Goal: Find contact information: Find contact information

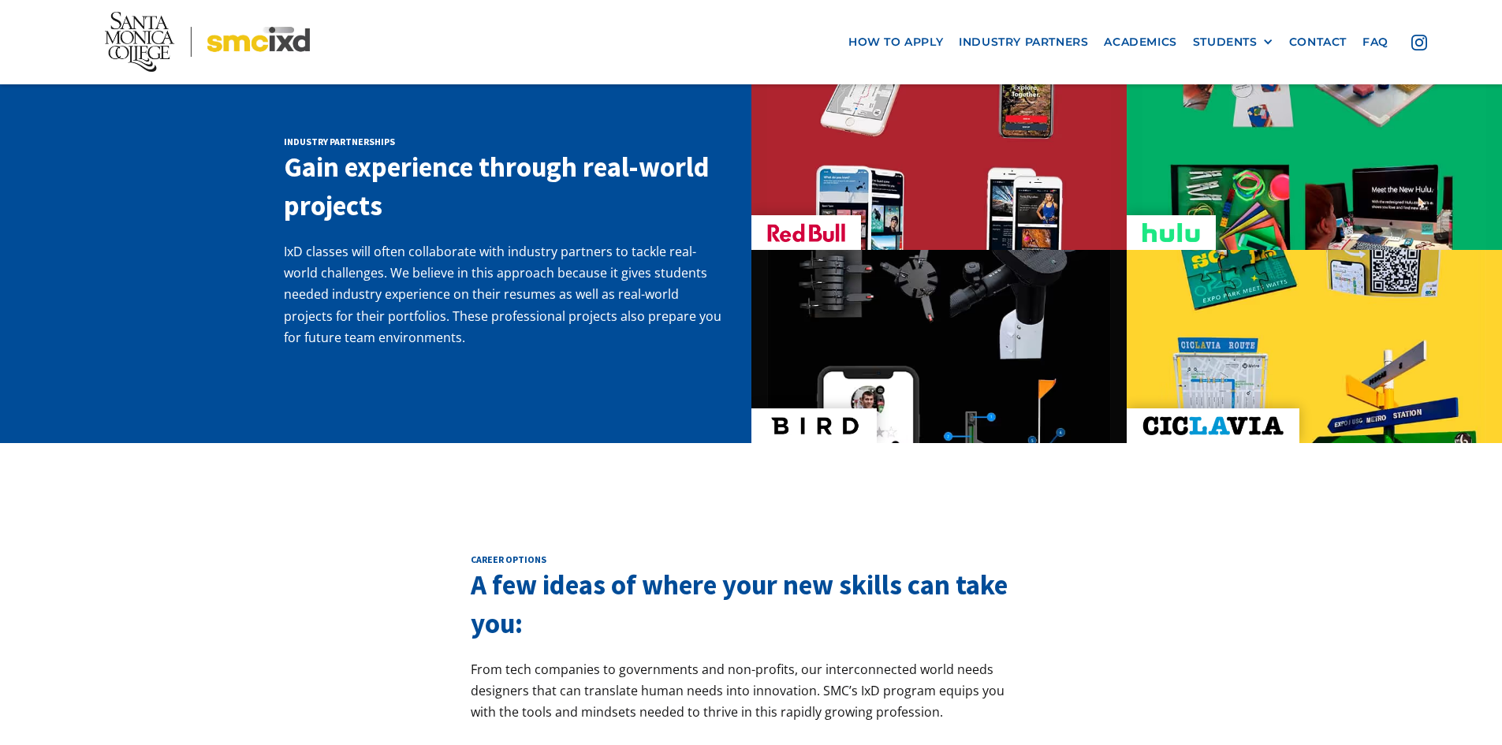
scroll to position [2602, 0]
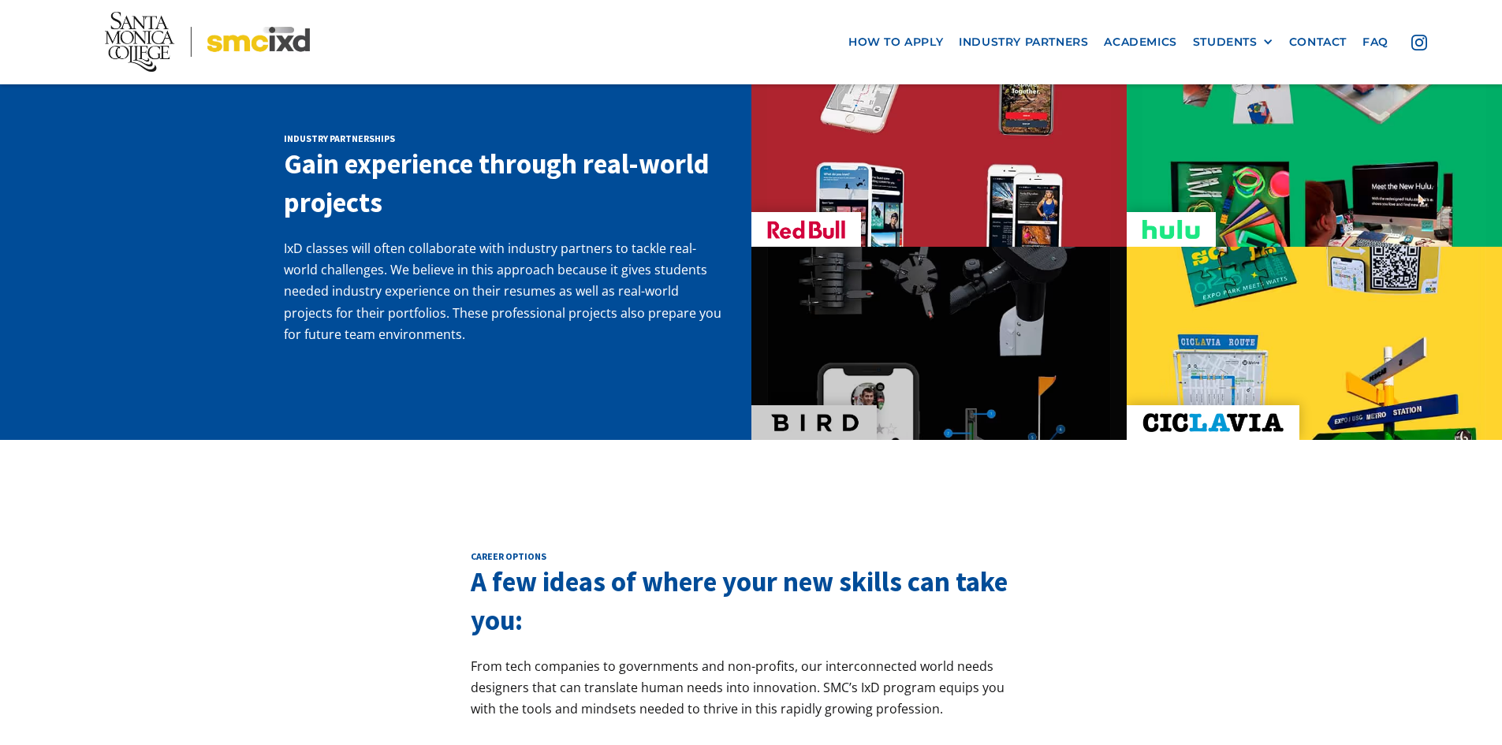
click at [814, 413] on img at bounding box center [814, 422] width 94 height 19
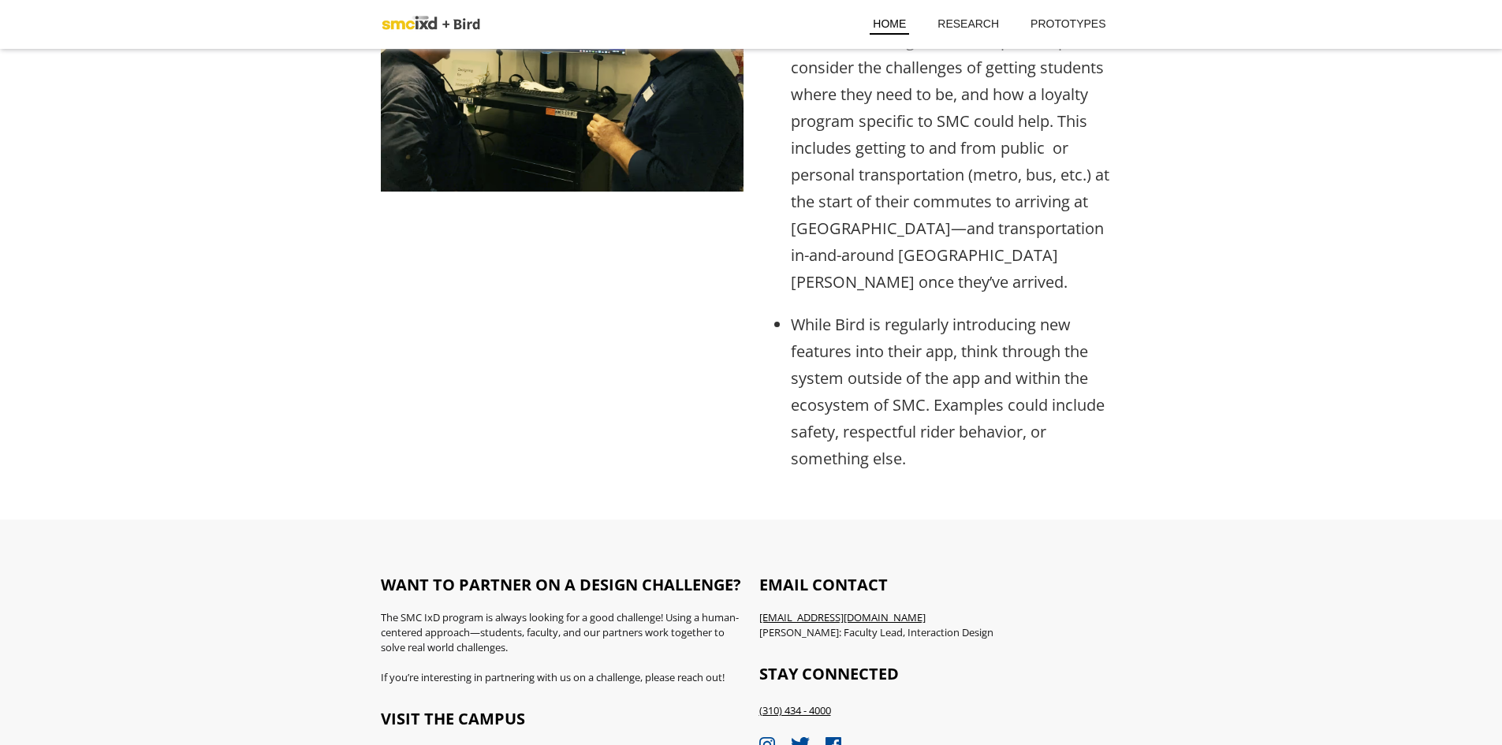
scroll to position [1650, 0]
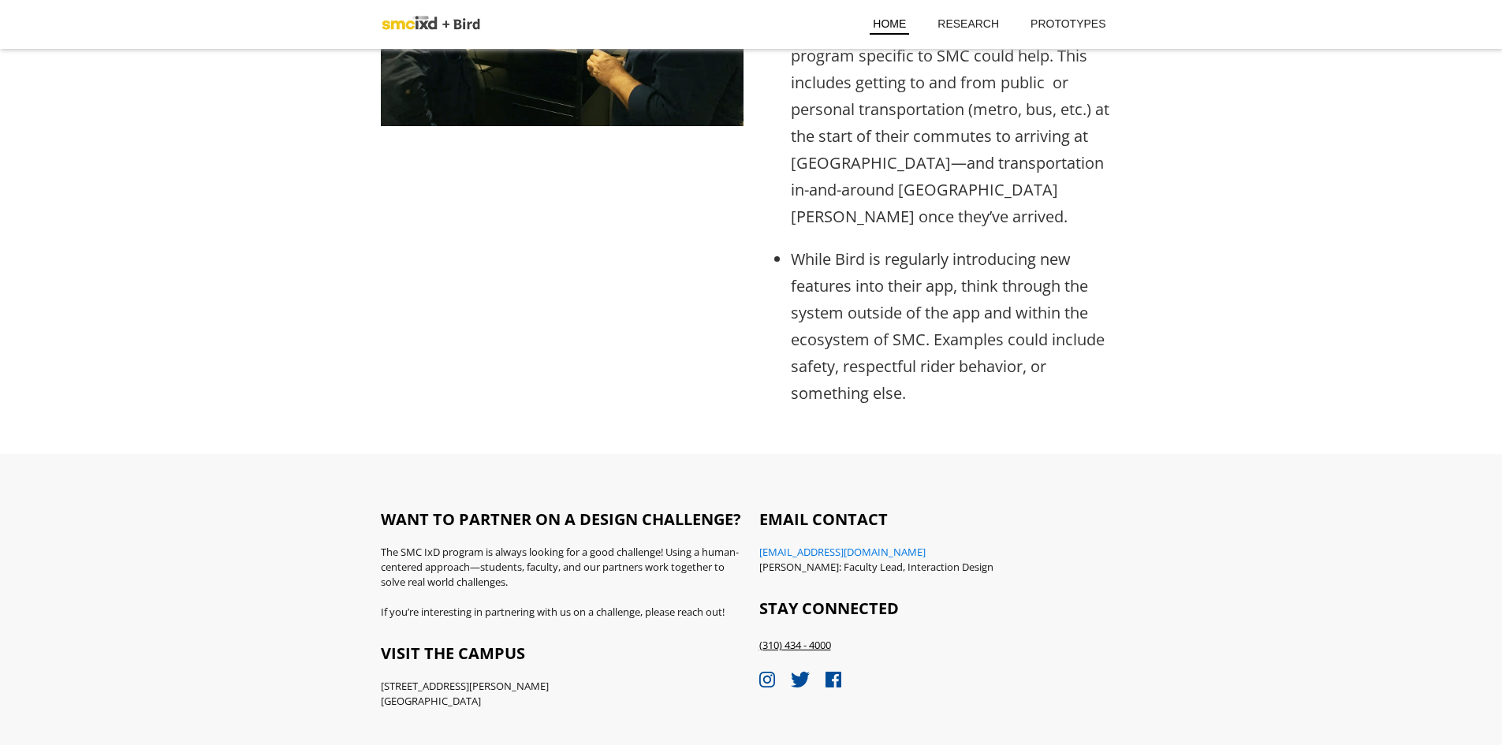
click at [827, 545] on link "chan_nicole@smc.edu" at bounding box center [842, 552] width 166 height 14
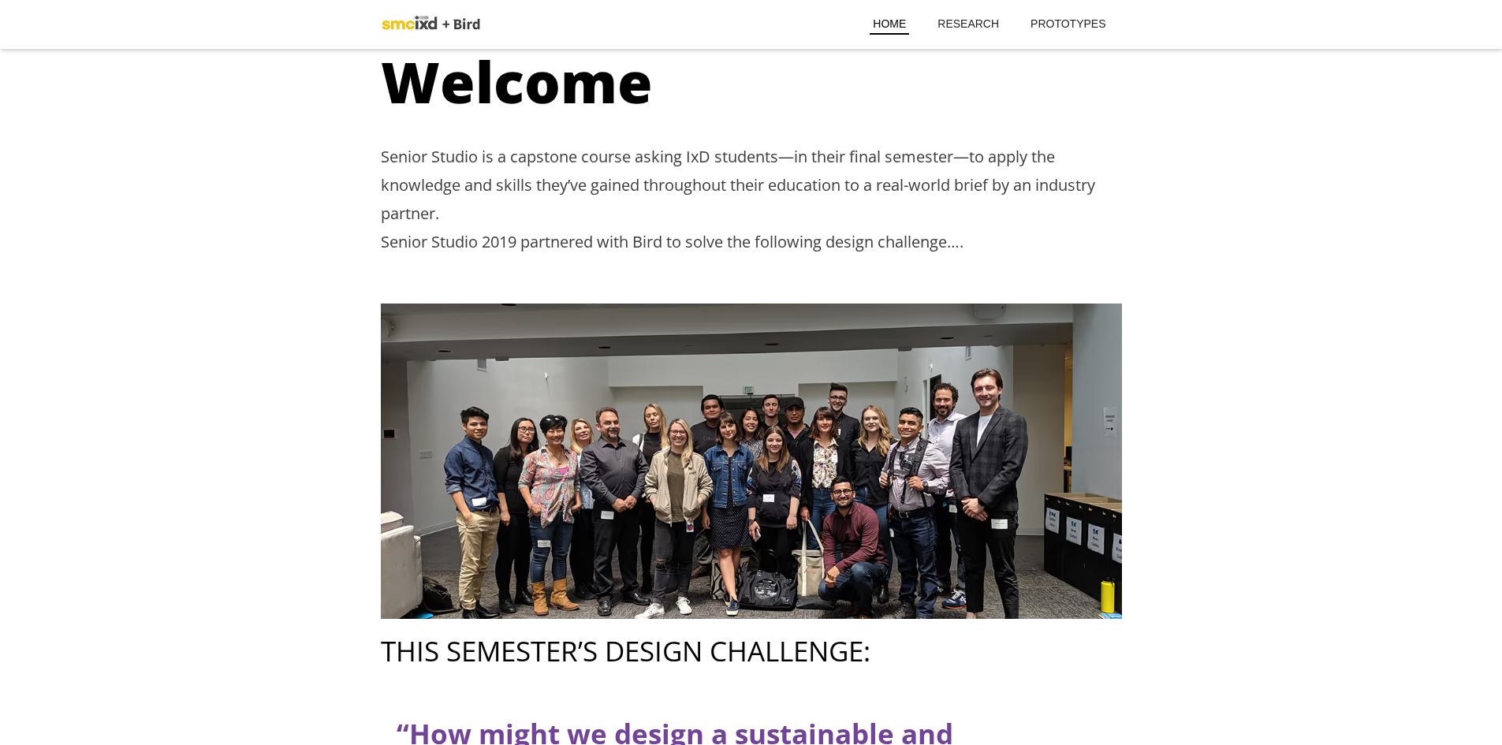
scroll to position [73, 0]
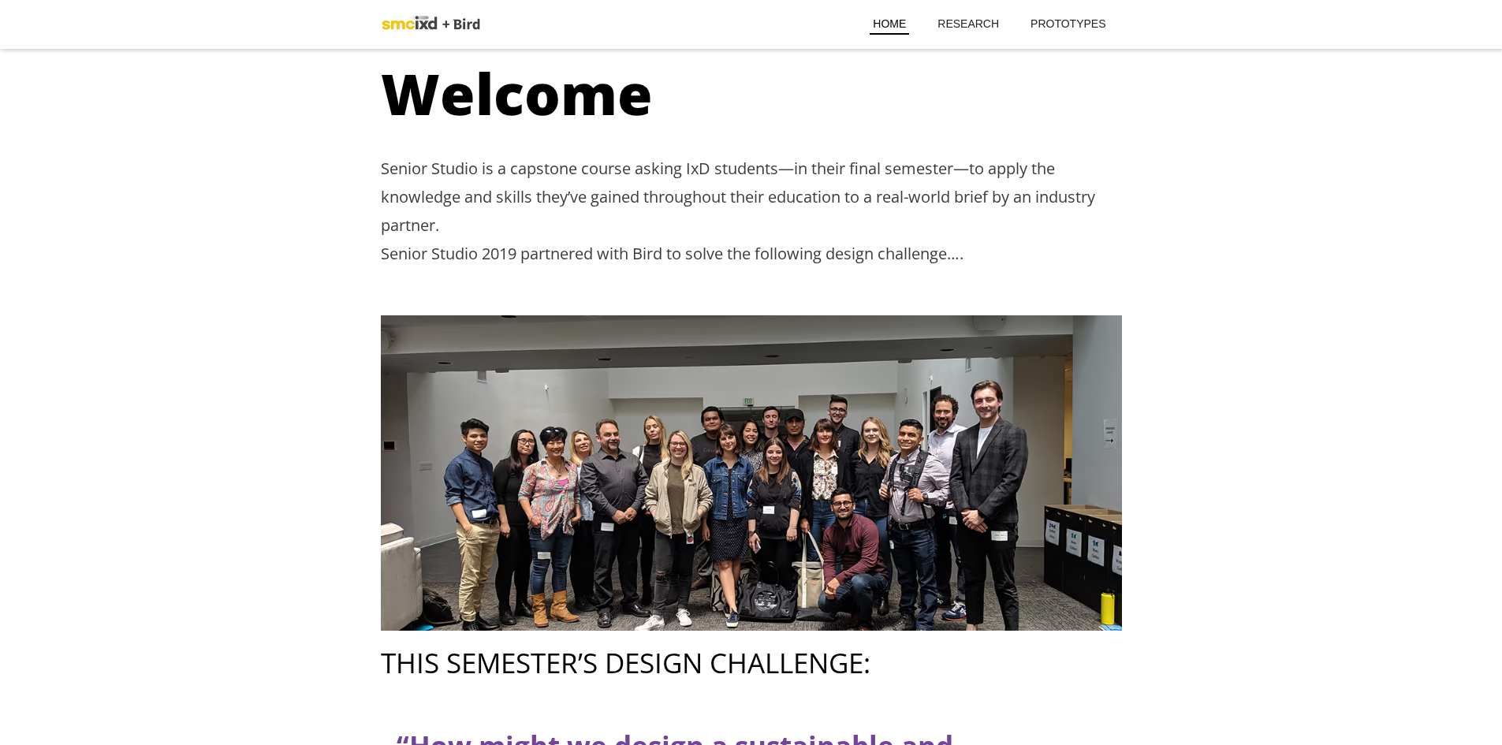
click at [426, 15] on img at bounding box center [436, 24] width 110 height 32
